Goal: Task Accomplishment & Management: Manage account settings

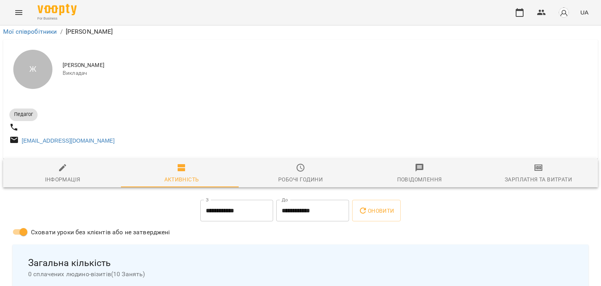
scroll to position [622, 0]
click at [514, 10] on button "button" at bounding box center [519, 12] width 19 height 19
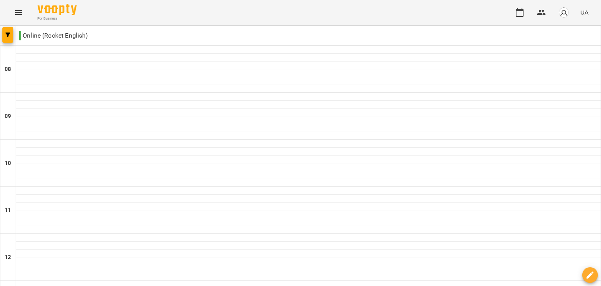
click at [10, 32] on button "button" at bounding box center [7, 35] width 11 height 16
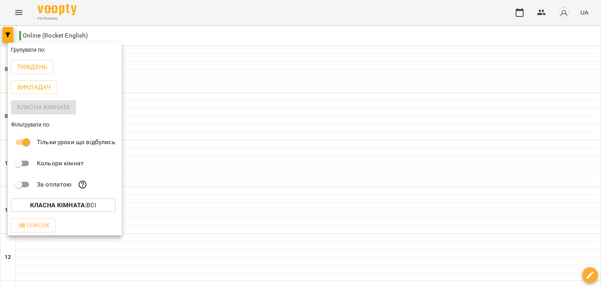
click at [42, 257] on div at bounding box center [300, 143] width 601 height 286
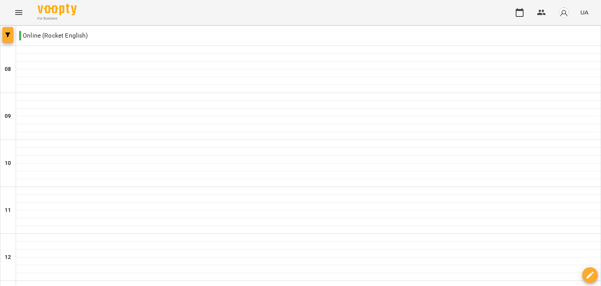
click at [5, 32] on button "button" at bounding box center [7, 35] width 11 height 16
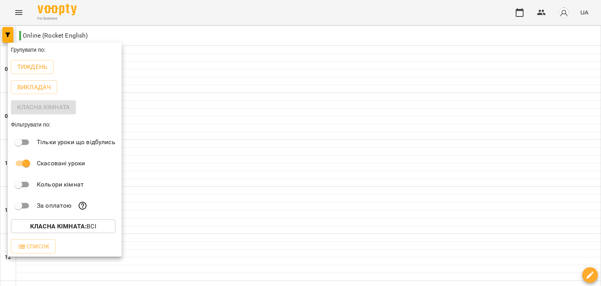
click at [192, 35] on div at bounding box center [300, 143] width 601 height 286
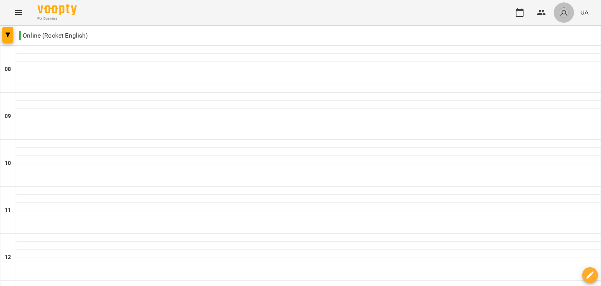
click at [565, 9] on img "button" at bounding box center [563, 12] width 11 height 11
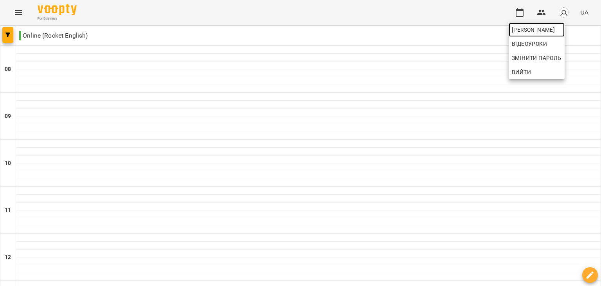
click at [556, 27] on span "[PERSON_NAME]" at bounding box center [537, 29] width 50 height 9
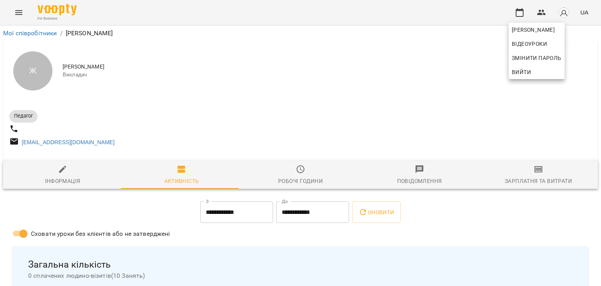
drag, startPoint x: 502, startPoint y: 246, endPoint x: 503, endPoint y: 238, distance: 8.2
click at [503, 244] on div at bounding box center [300, 143] width 601 height 286
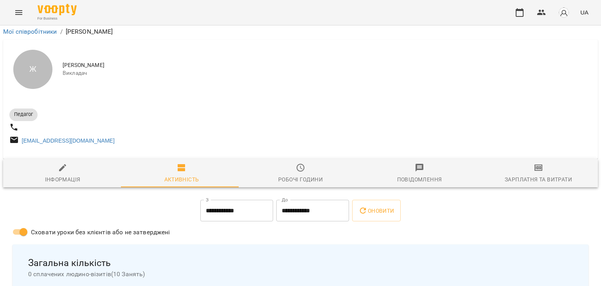
scroll to position [622, 0]
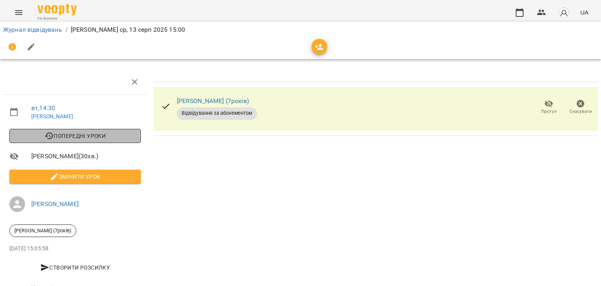
click at [122, 137] on span "Попередні уроки" at bounding box center [75, 135] width 119 height 9
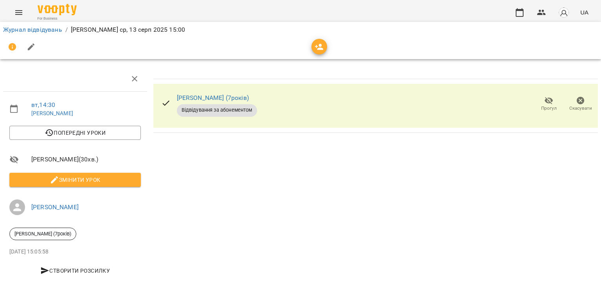
scroll to position [41, 0]
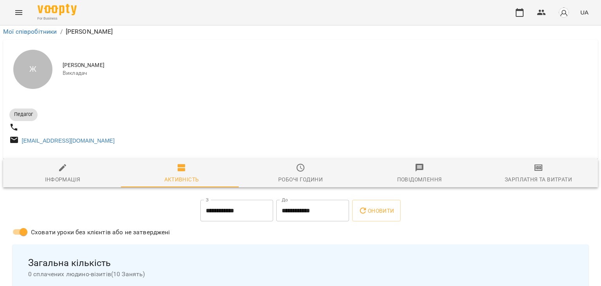
scroll to position [543, 0]
